Goal: Information Seeking & Learning: Understand process/instructions

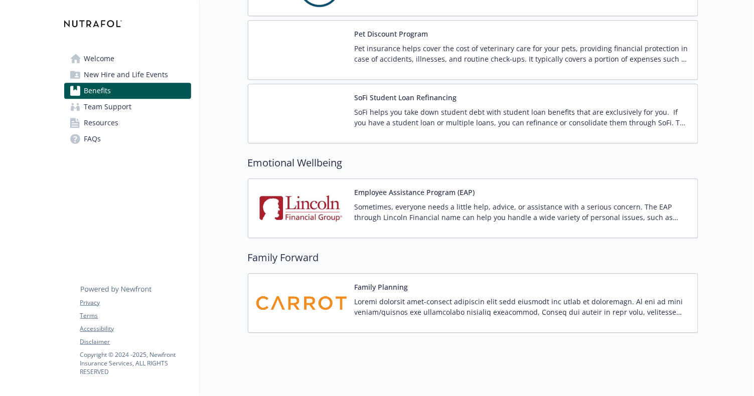
scroll to position [2003, 0]
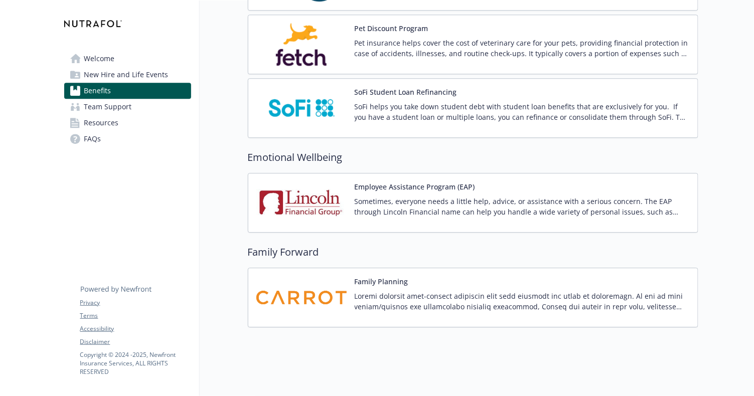
click at [414, 291] on p at bounding box center [522, 301] width 335 height 21
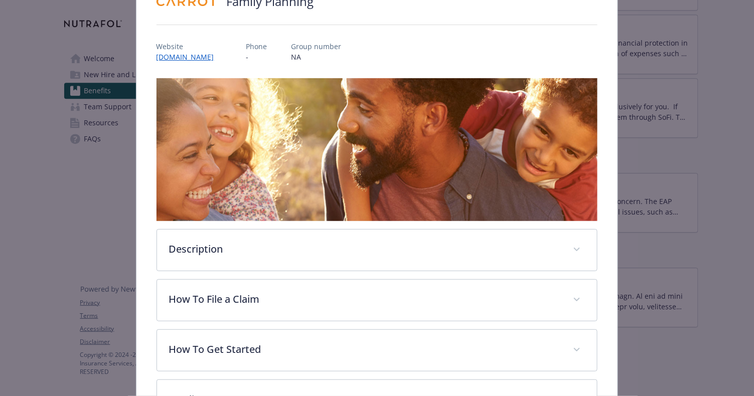
scroll to position [98, 0]
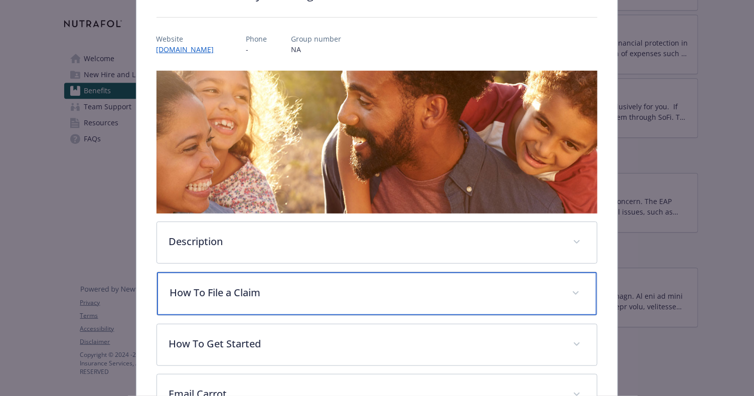
click at [322, 296] on p "How To File a Claim" at bounding box center [365, 292] width 390 height 15
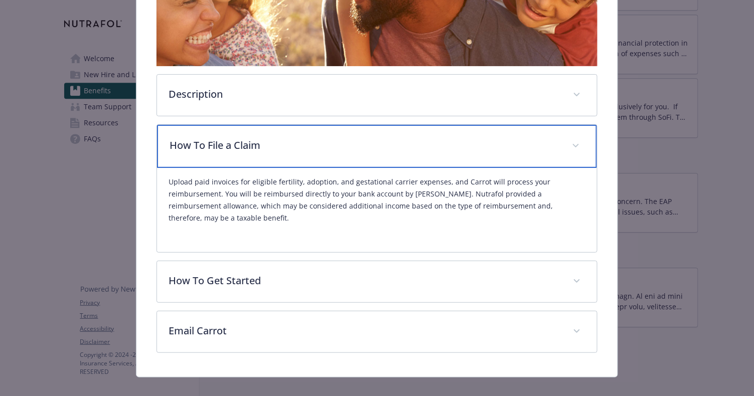
scroll to position [246, 0]
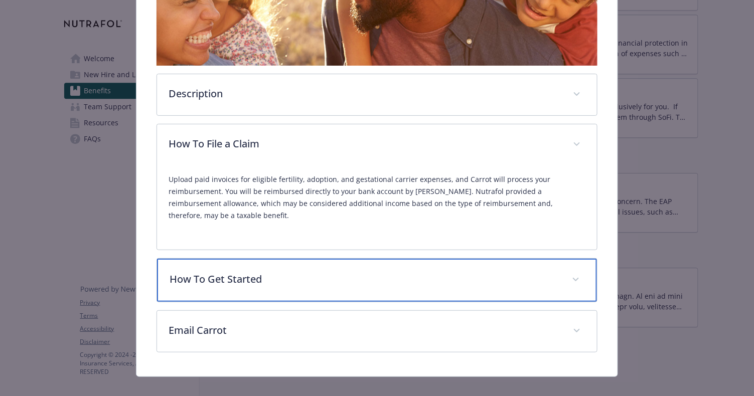
click at [318, 276] on div "How To Get Started" at bounding box center [377, 280] width 440 height 43
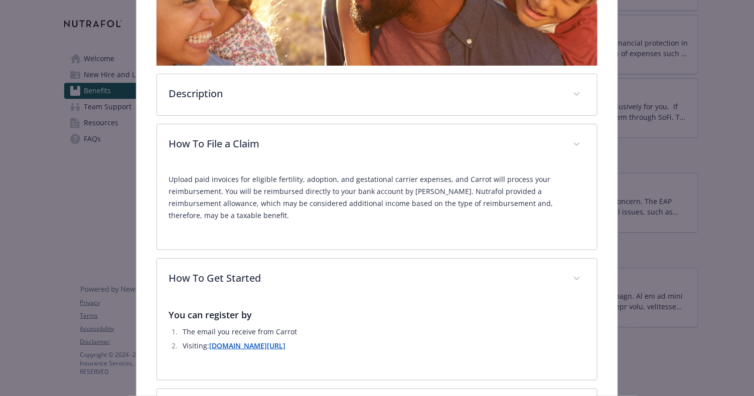
click at [253, 341] on strong "[DOMAIN_NAME][URL]" at bounding box center [248, 346] width 76 height 10
